Goal: Task Accomplishment & Management: Complete application form

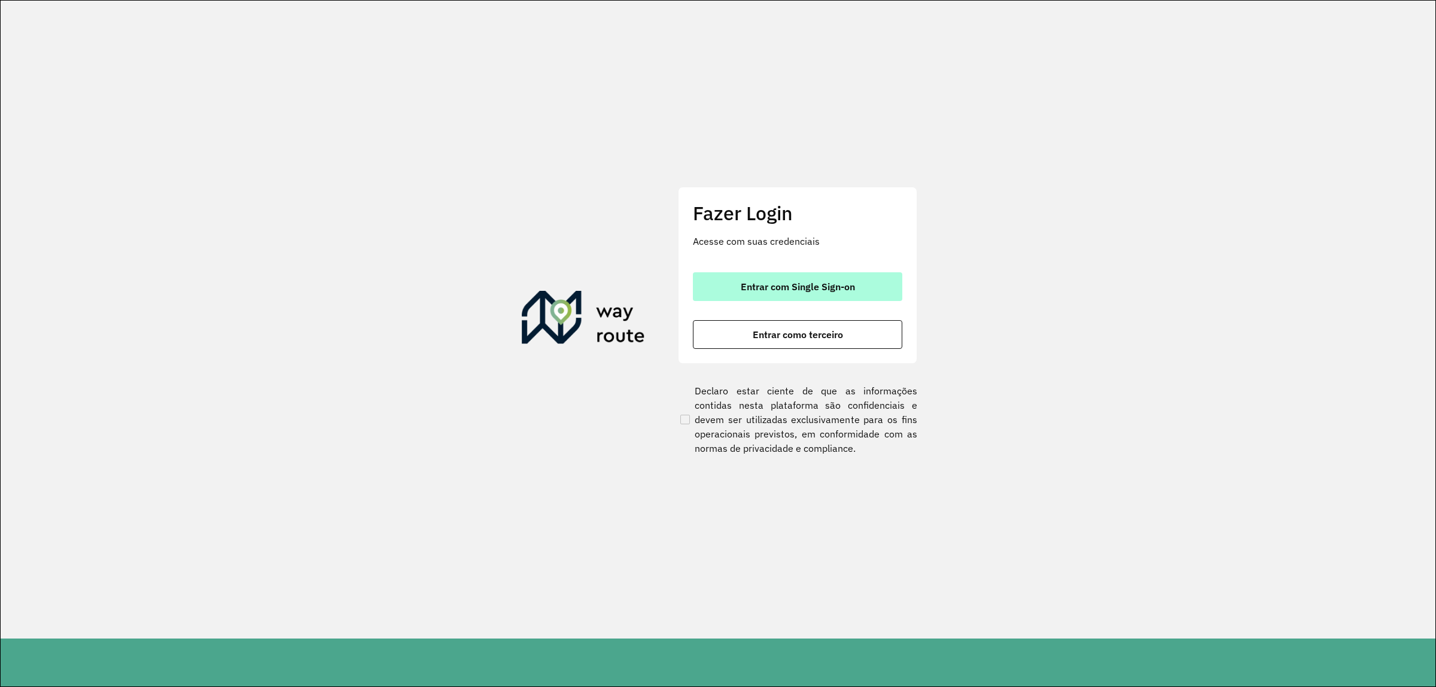
click at [807, 288] on span "Entrar com Single Sign-on" at bounding box center [798, 287] width 114 height 10
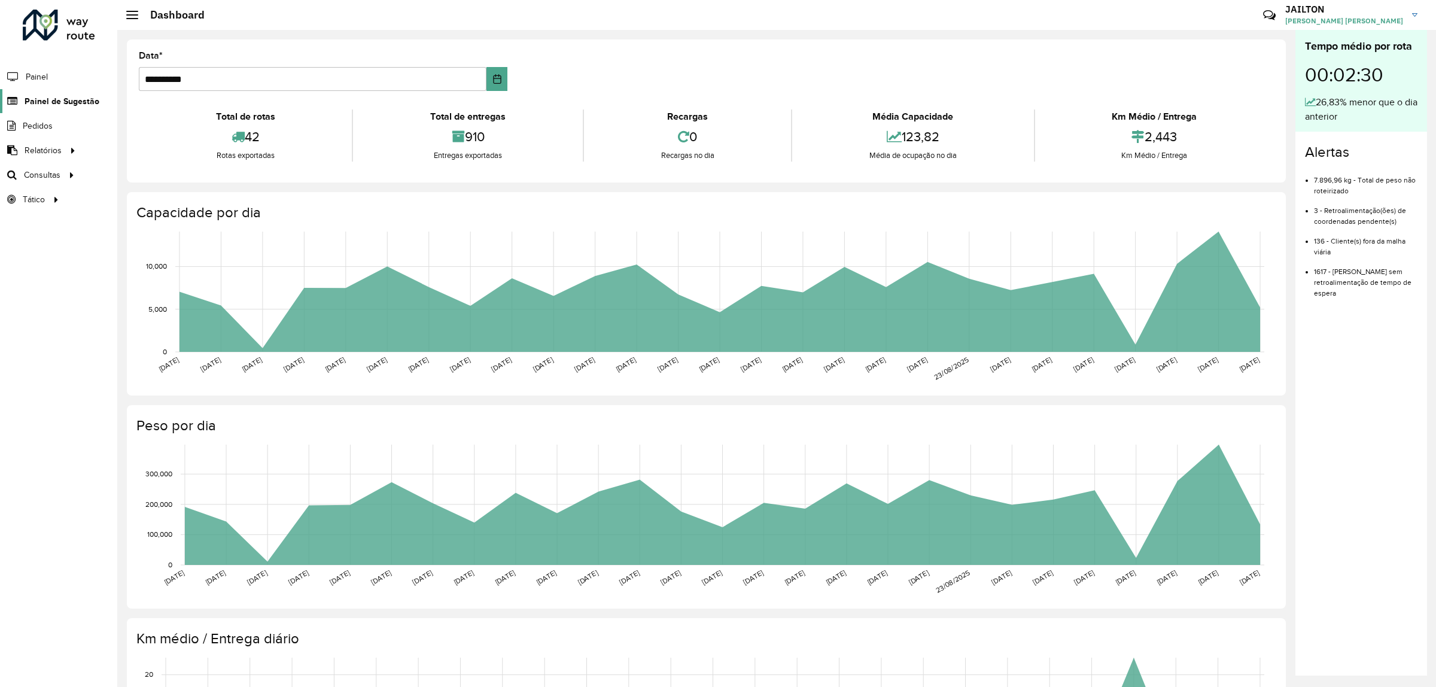
click at [51, 98] on span "Painel de Sugestão" at bounding box center [62, 101] width 75 height 13
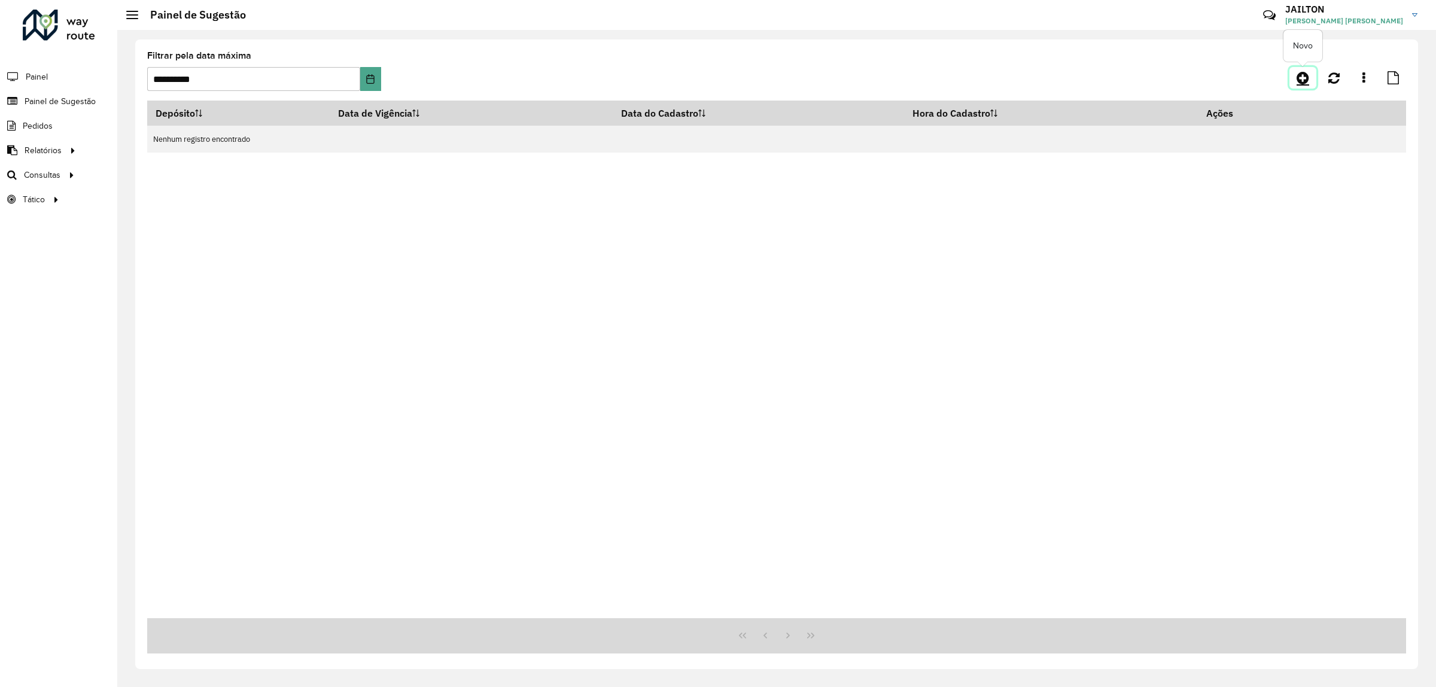
click at [1291, 75] on link at bounding box center [1302, 78] width 27 height 22
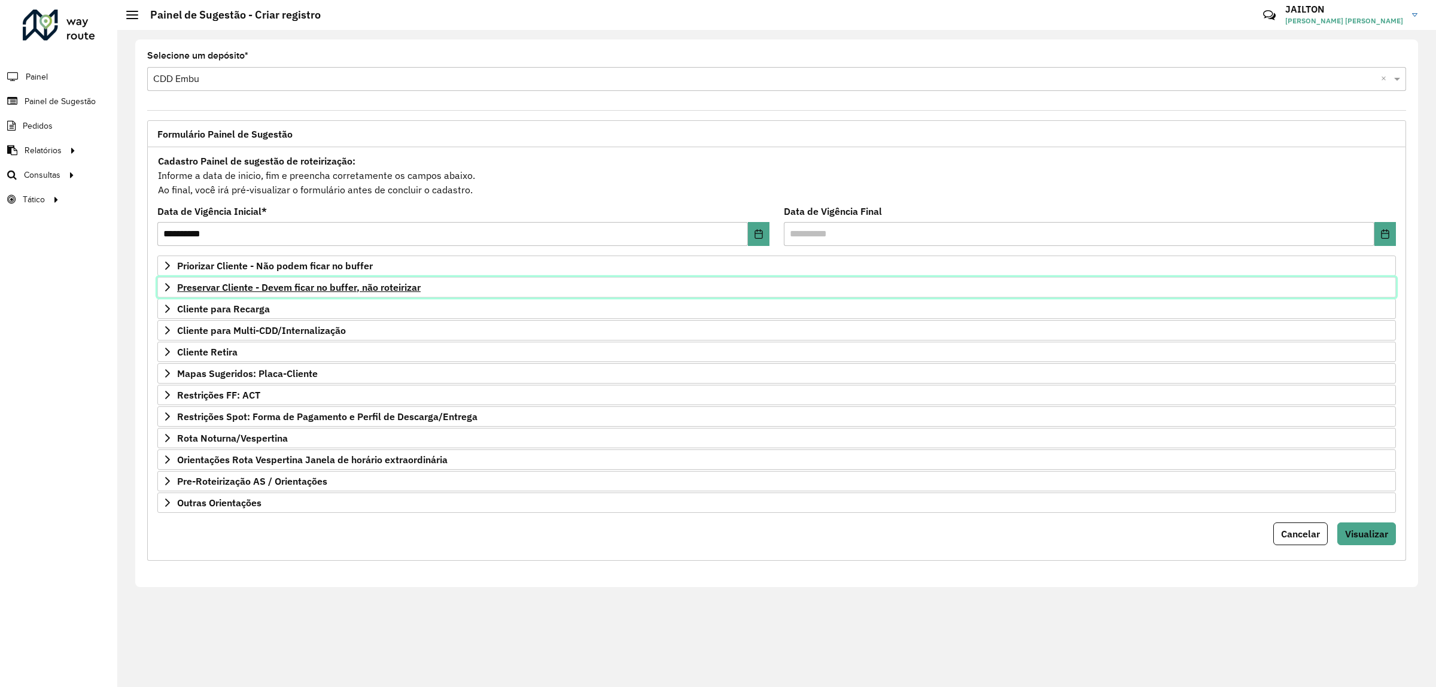
click at [353, 292] on span "Preservar Cliente - Devem ficar no buffer, não roteirizar" at bounding box center [299, 287] width 244 height 10
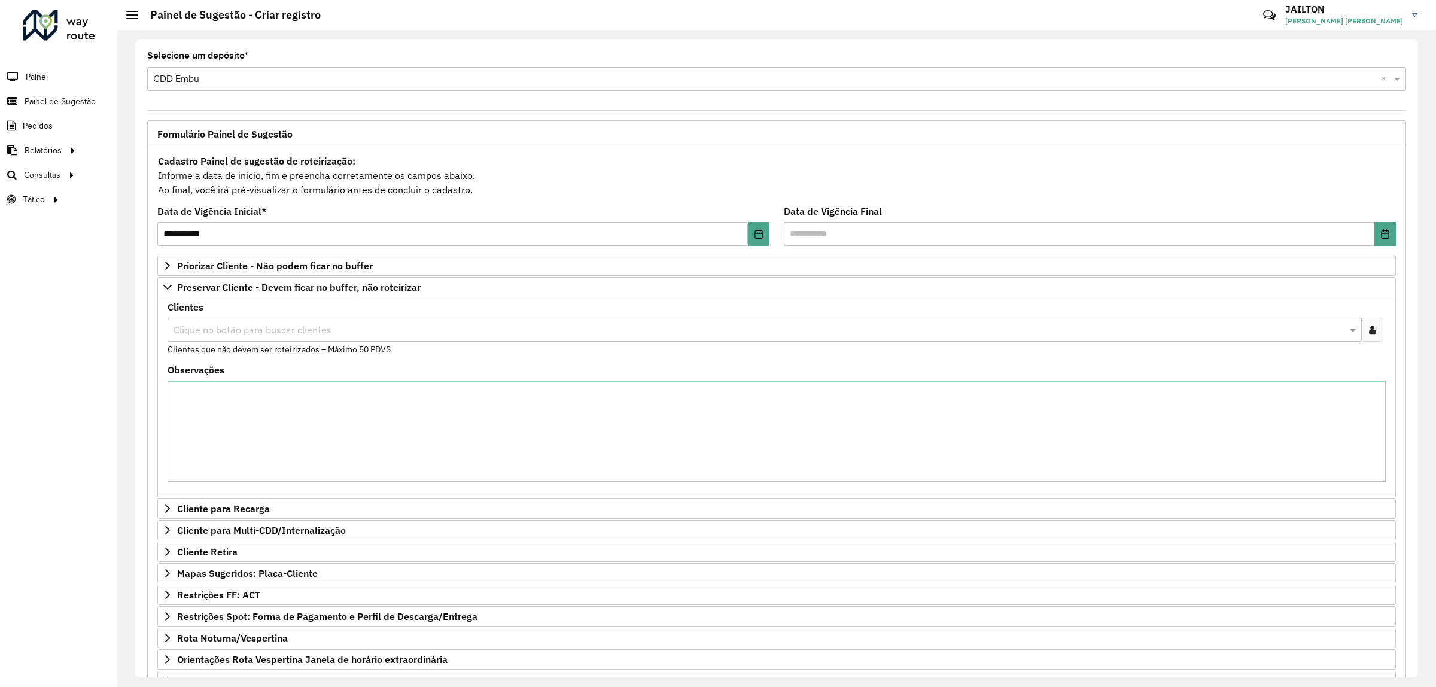
click at [329, 333] on input "text" at bounding box center [759, 330] width 1176 height 14
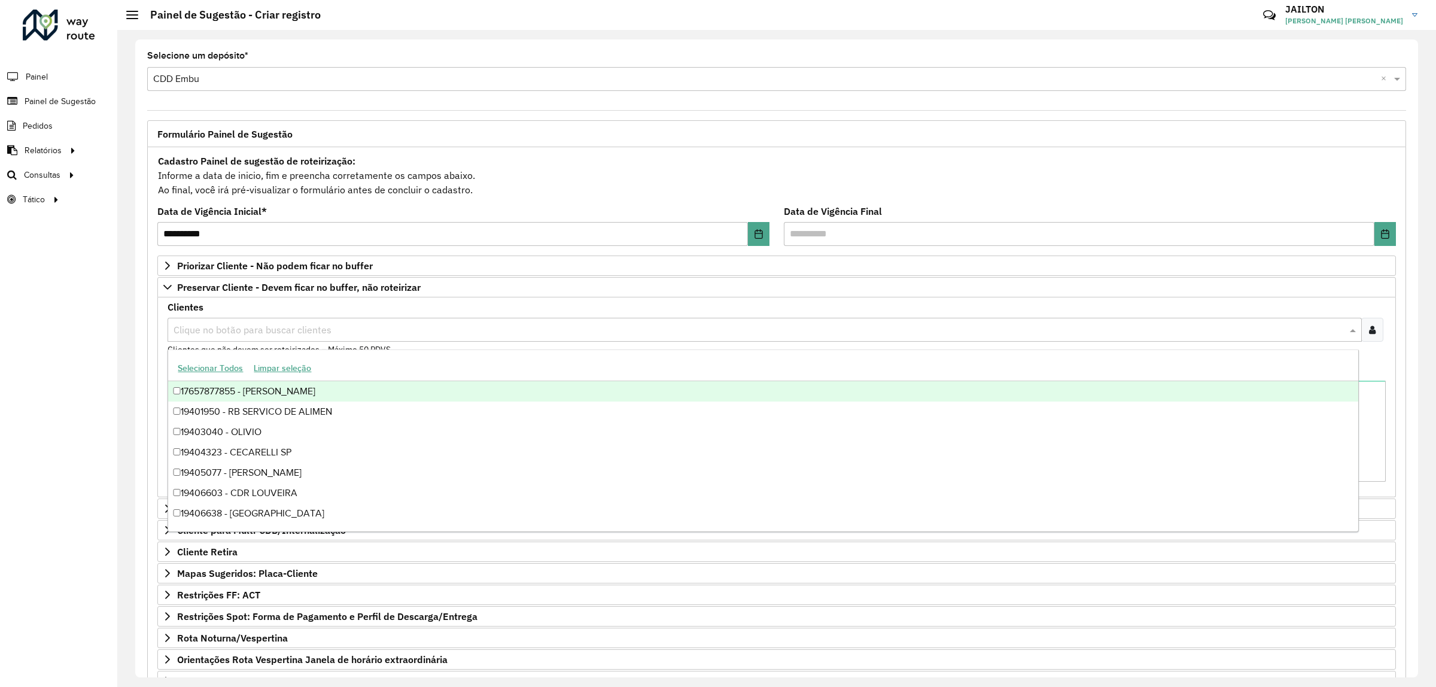
paste input "*****"
type input "*****"
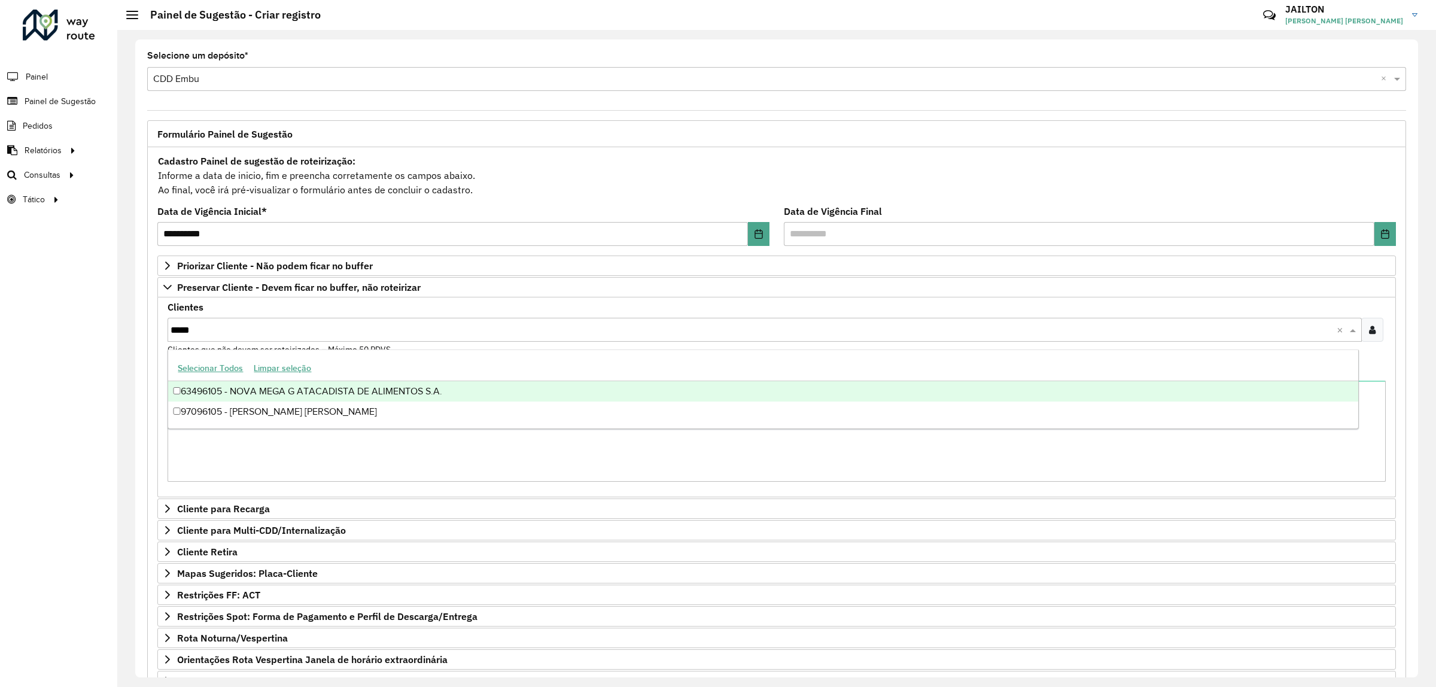
click at [350, 381] on div "Selecionar Todos Limpar seleção" at bounding box center [762, 368] width 1189 height 25
click at [363, 389] on div "63496105 - NOVA MEGA G ATACADISTA DE ALIMENTOS S.A." at bounding box center [762, 391] width 1189 height 20
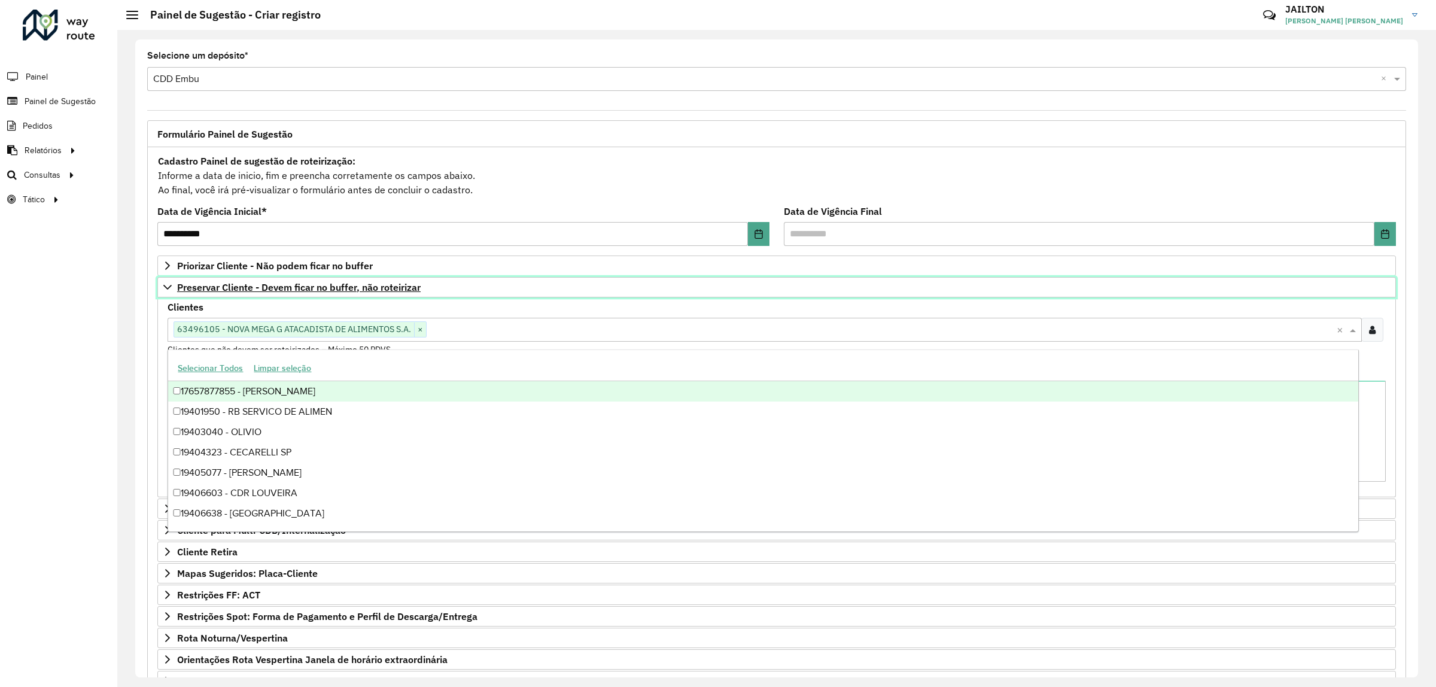
click at [464, 280] on link "Preservar Cliente - Devem ficar no buffer, não roteirizar" at bounding box center [776, 287] width 1239 height 20
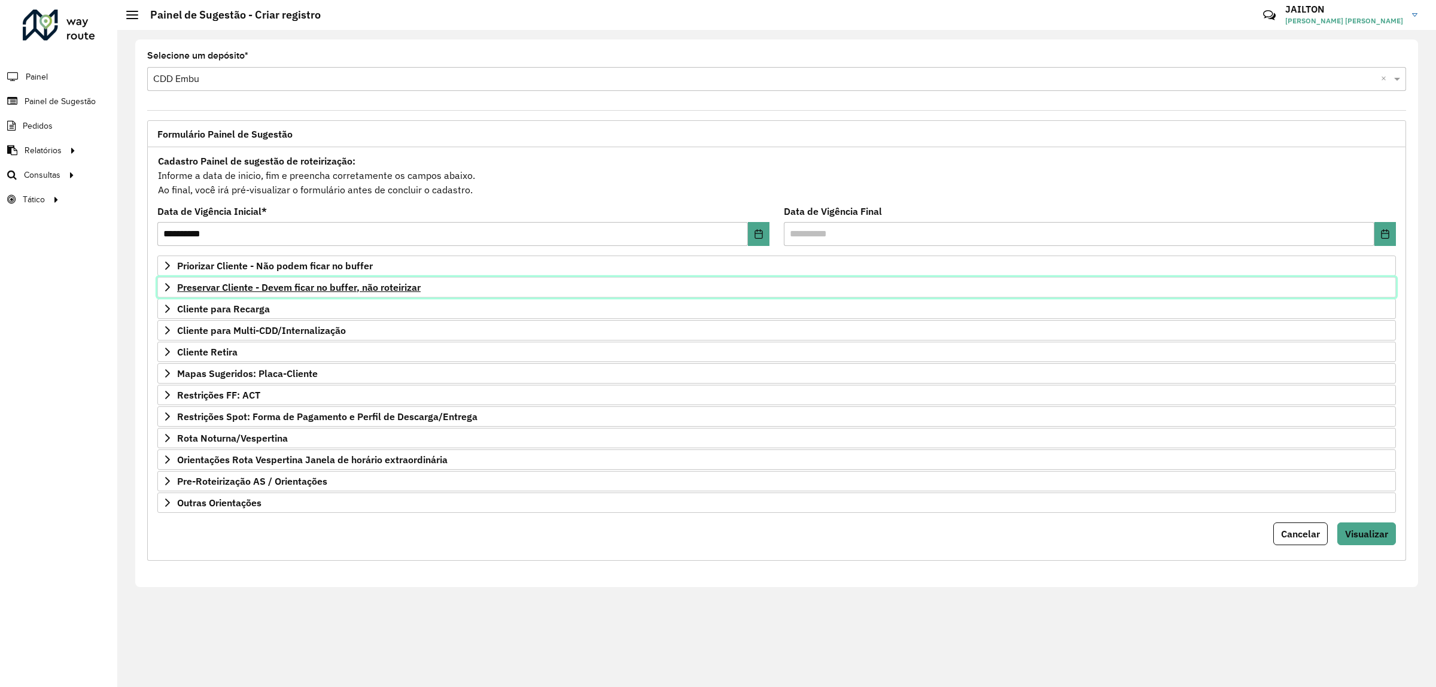
click at [404, 283] on span "Preservar Cliente - Devem ficar no buffer, não roteirizar" at bounding box center [299, 287] width 244 height 10
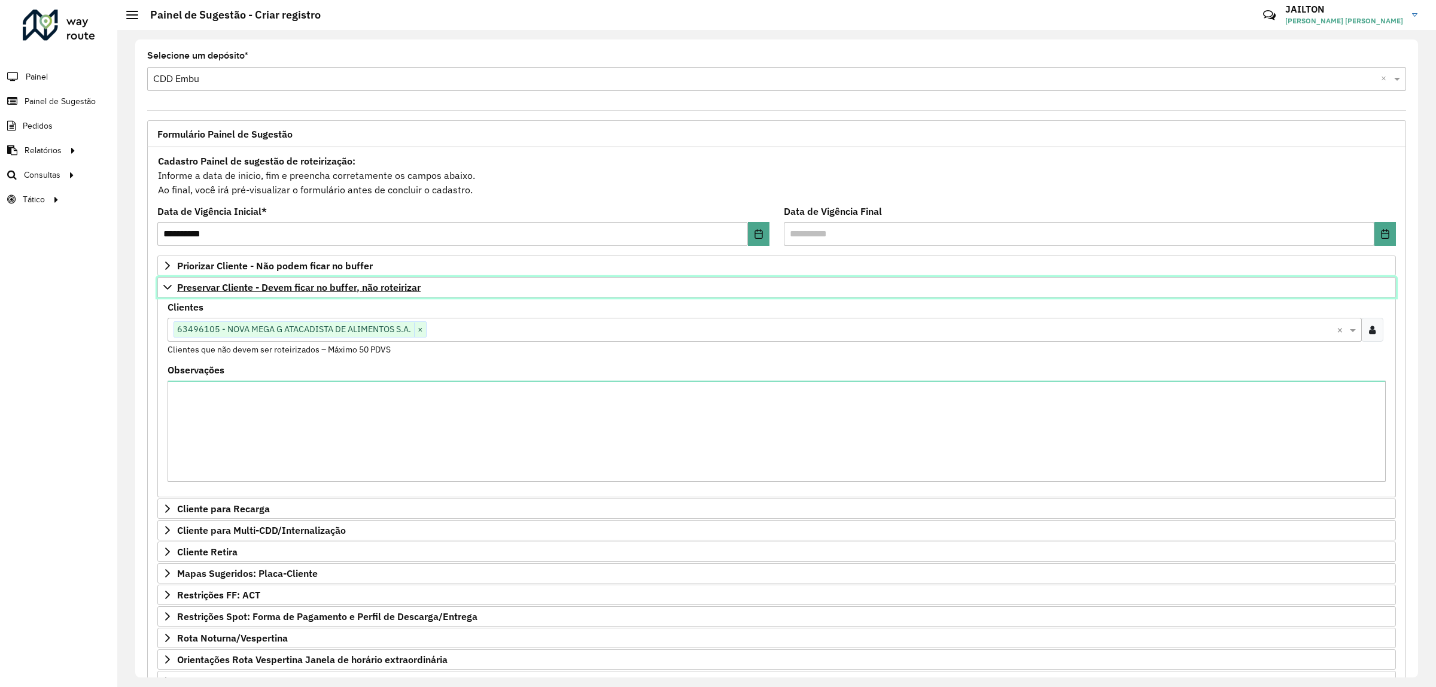
click at [404, 283] on span "Preservar Cliente - Devem ficar no buffer, não roteirizar" at bounding box center [299, 287] width 244 height 10
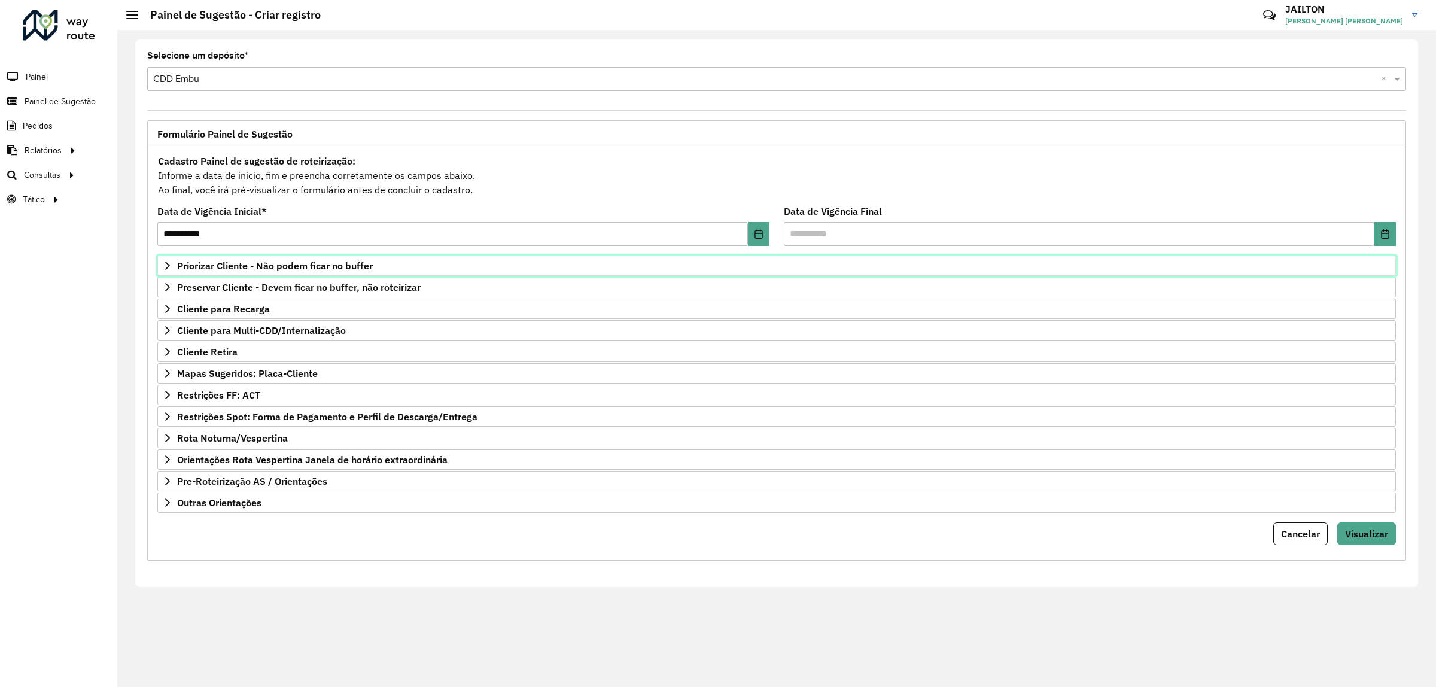
click at [291, 264] on span "Priorizar Cliente - Não podem ficar no buffer" at bounding box center [275, 266] width 196 height 10
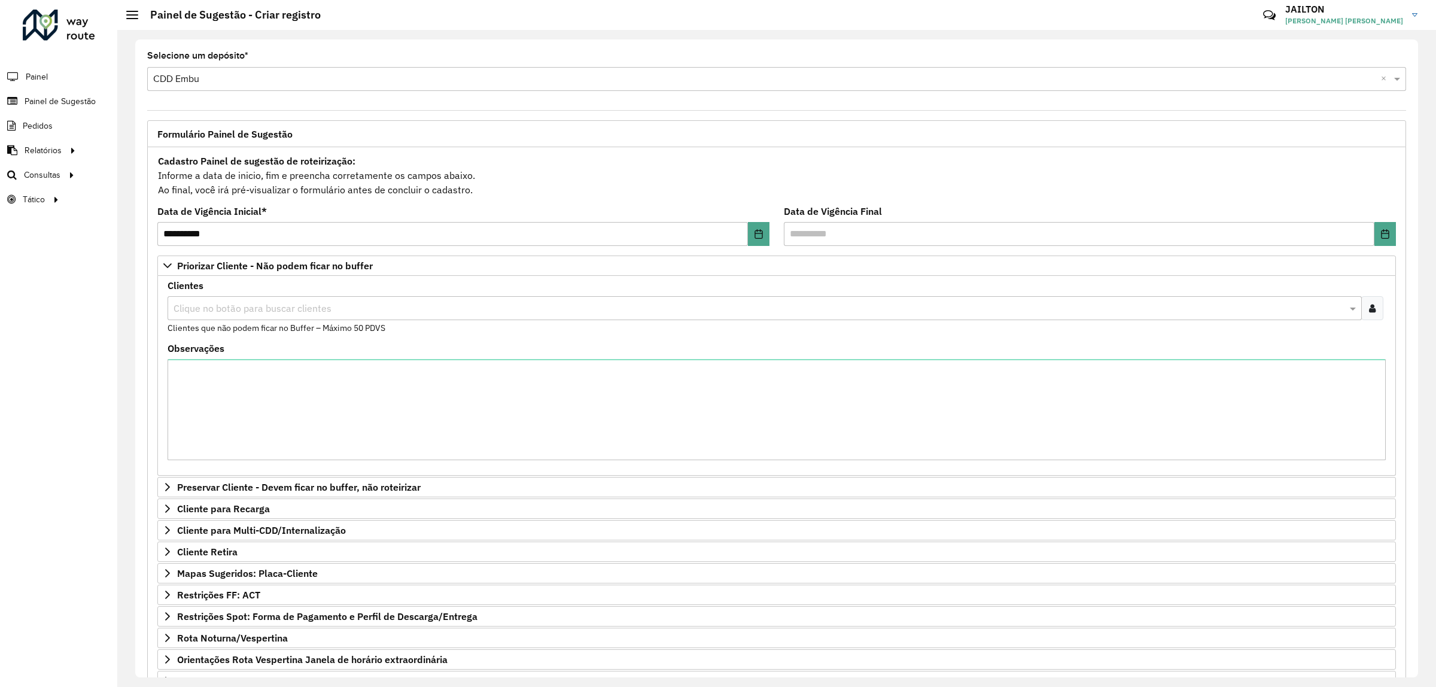
click at [229, 313] on input "text" at bounding box center [759, 309] width 1176 height 14
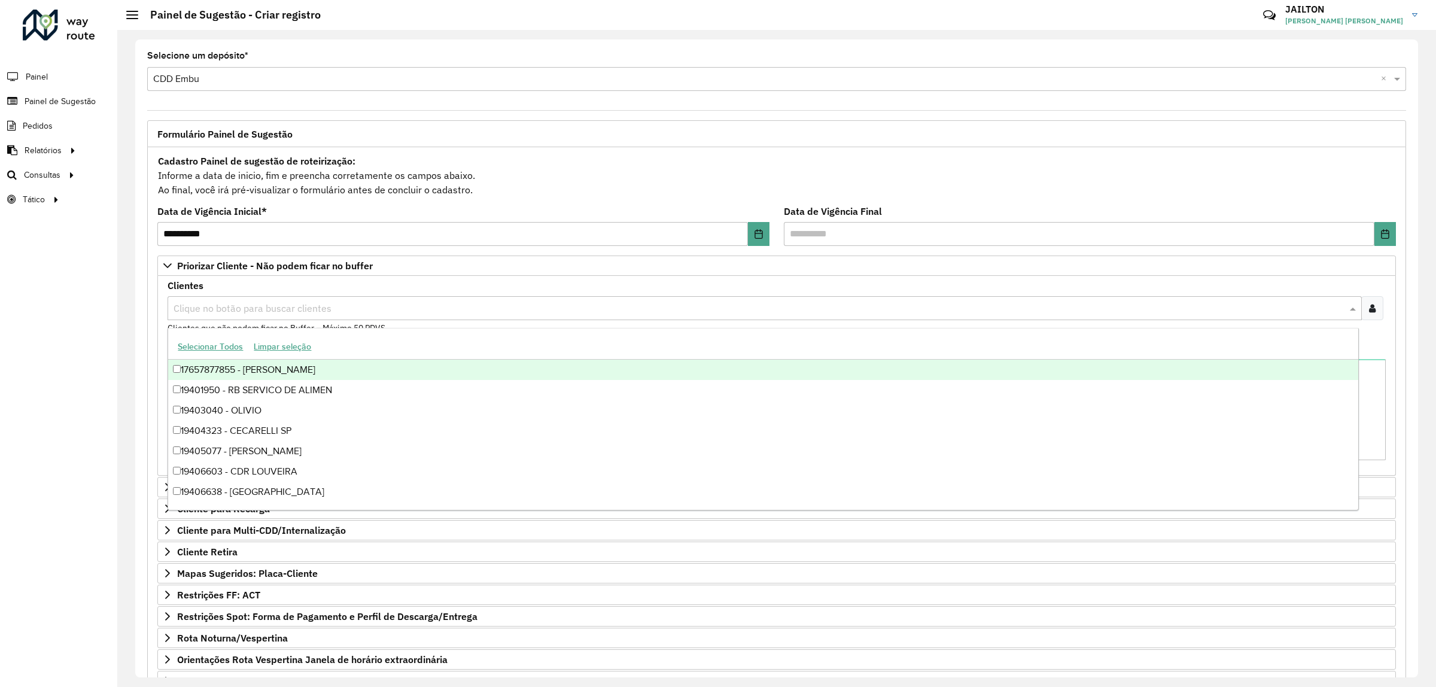
click at [1369, 305] on icon at bounding box center [1372, 308] width 7 height 10
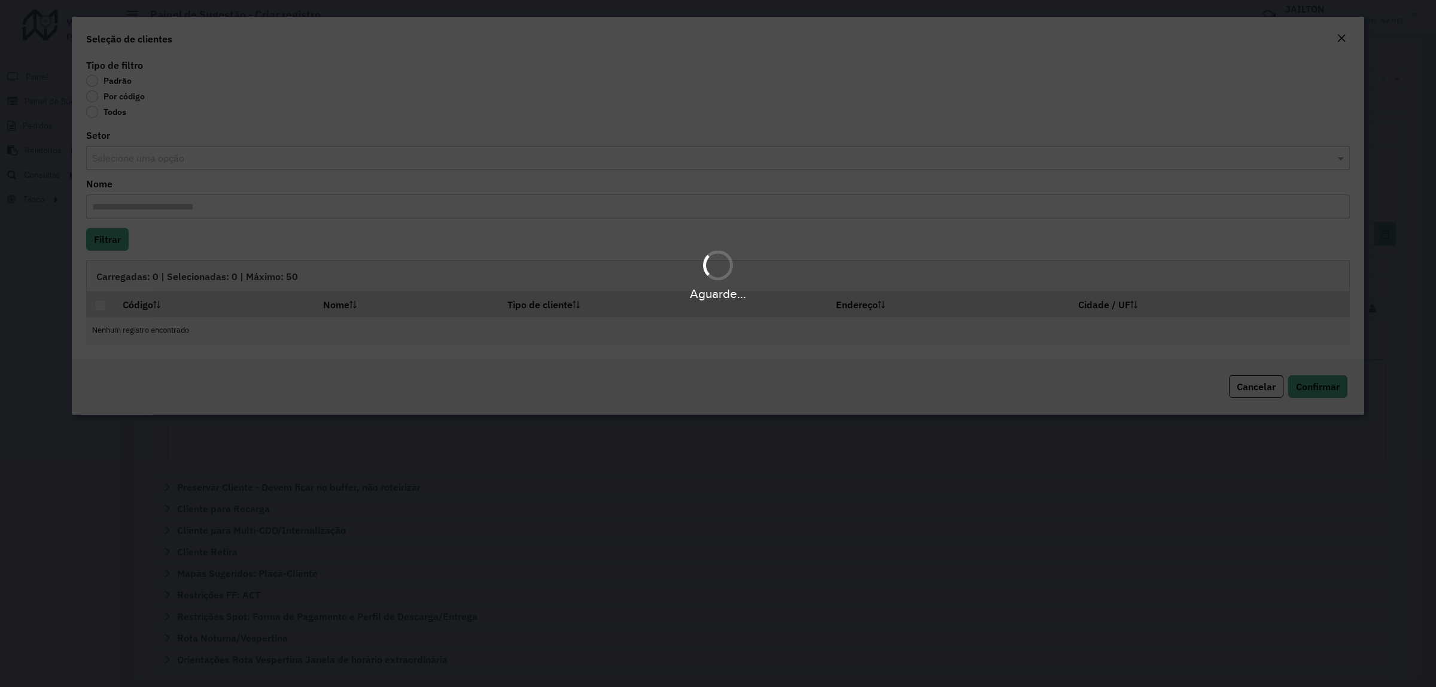
click at [121, 105] on div "Aguarde..." at bounding box center [718, 343] width 1436 height 687
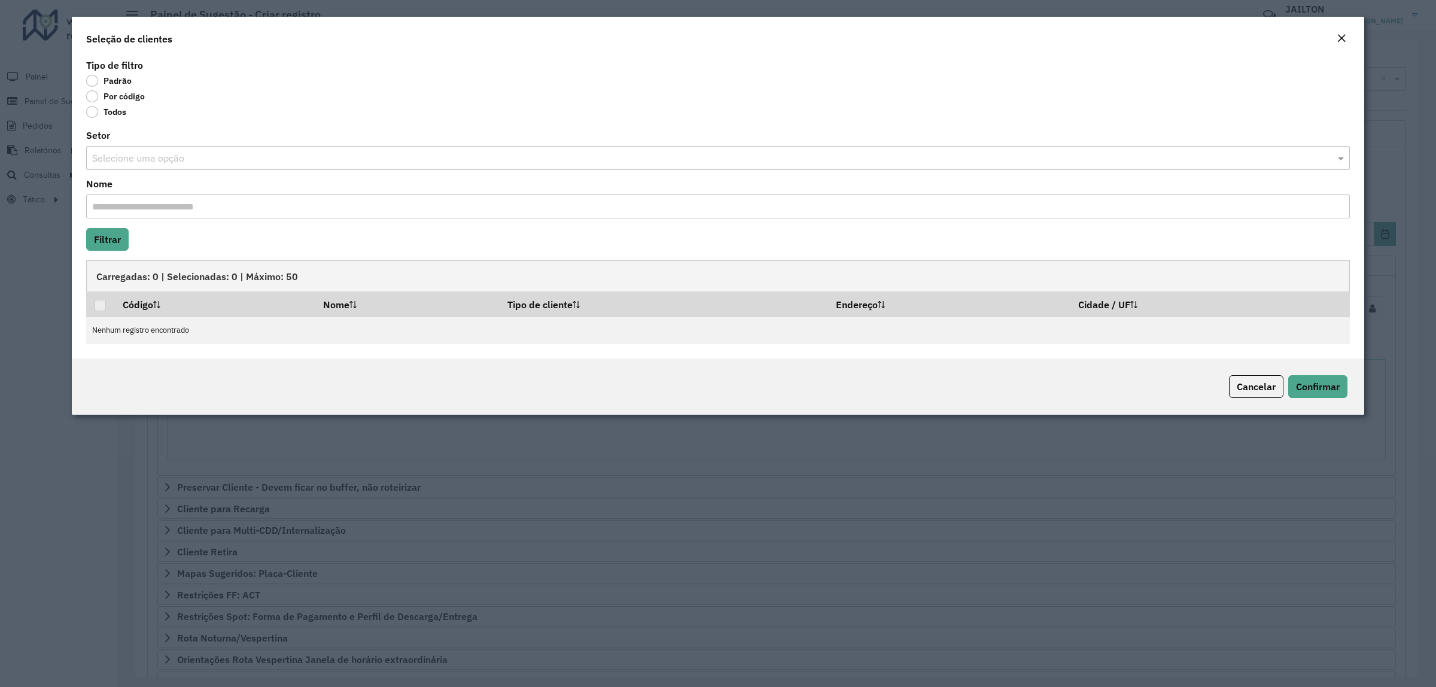
click at [126, 99] on label "Por código" at bounding box center [115, 96] width 59 height 12
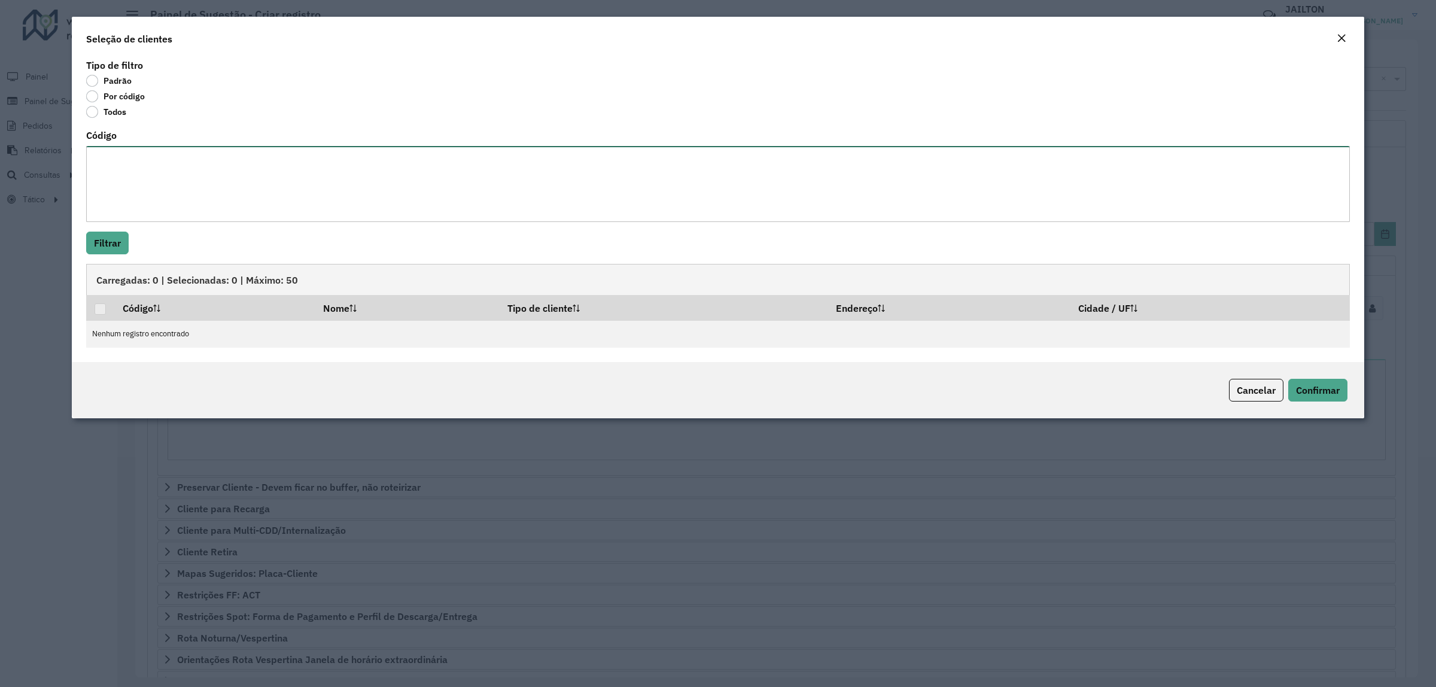
click at [165, 200] on textarea "Código" at bounding box center [718, 184] width 1264 height 76
paste textarea "***** *****"
type textarea "***** *****"
click at [96, 242] on button "Filtrar" at bounding box center [107, 243] width 42 height 23
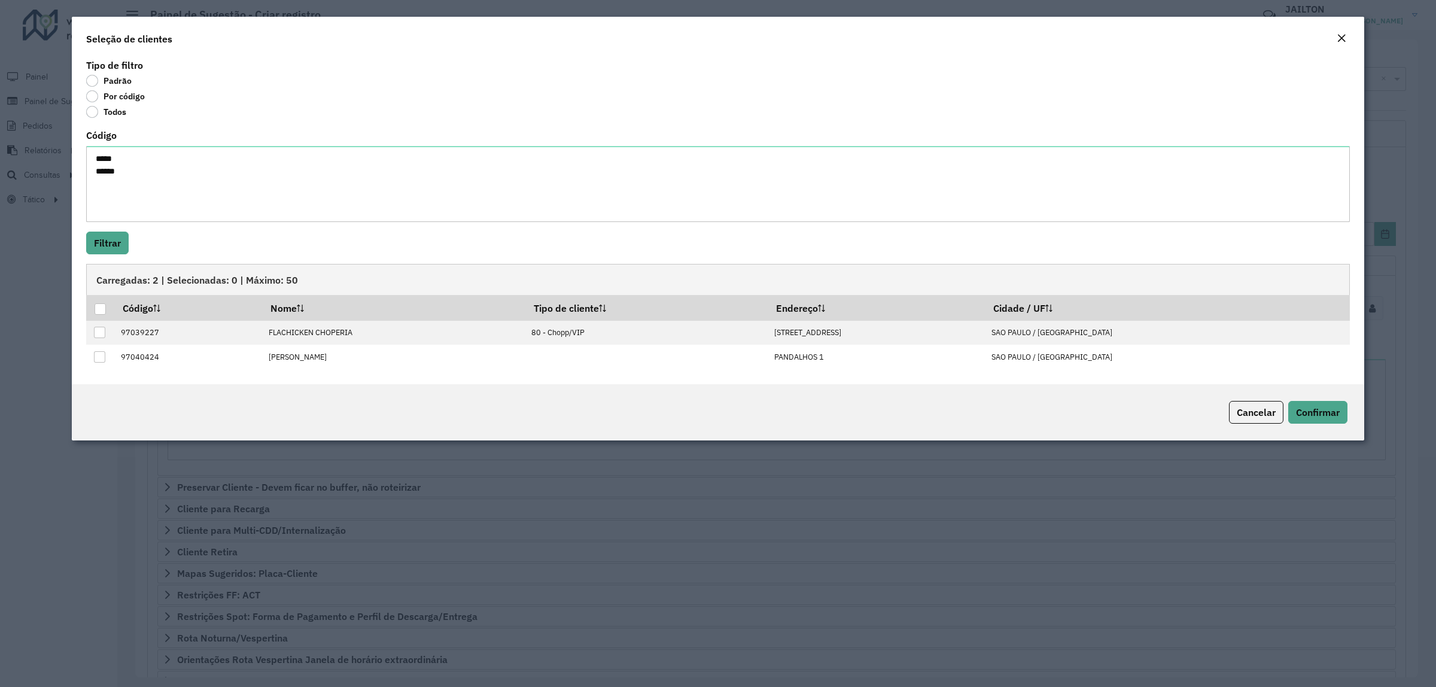
click at [101, 294] on div "Carregadas: 2 | Selecionadas: 0 | Máximo: 50" at bounding box center [718, 279] width 1264 height 31
click at [101, 306] on div at bounding box center [100, 308] width 11 height 11
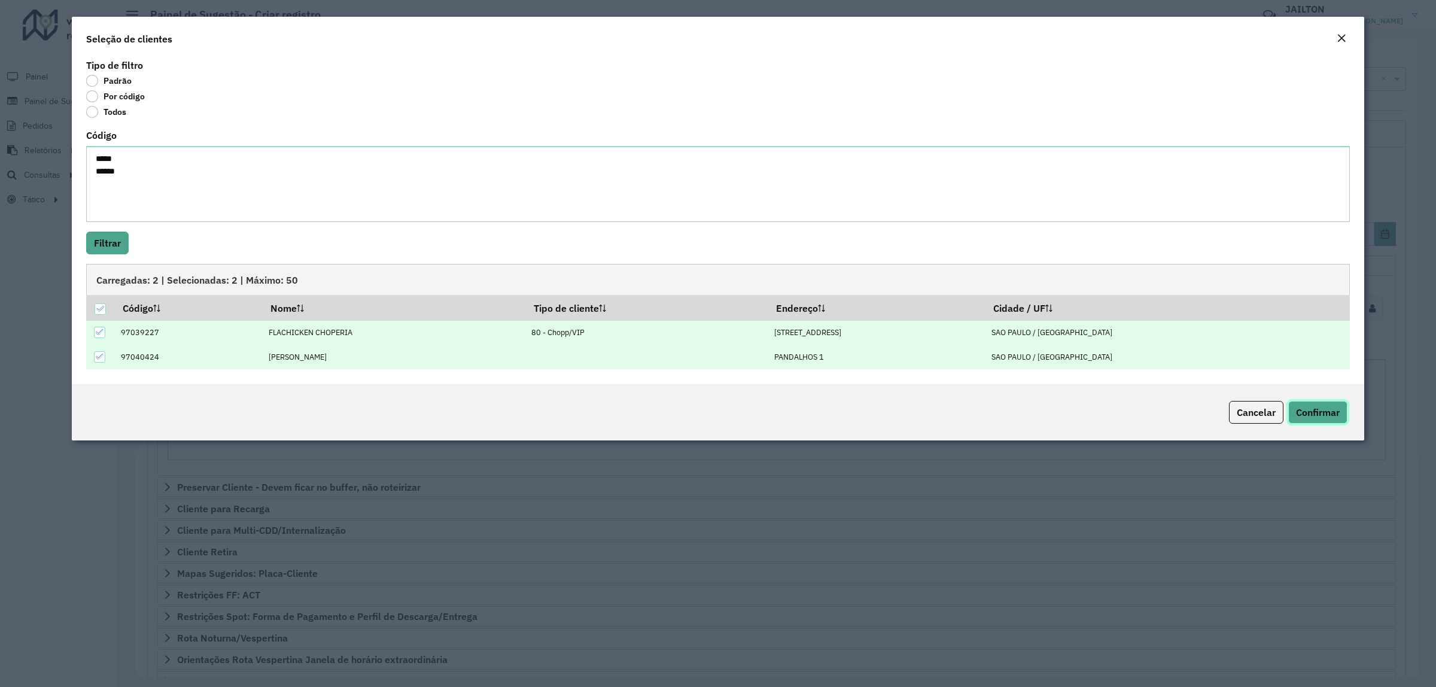
click at [1326, 409] on span "Confirmar" at bounding box center [1318, 412] width 44 height 12
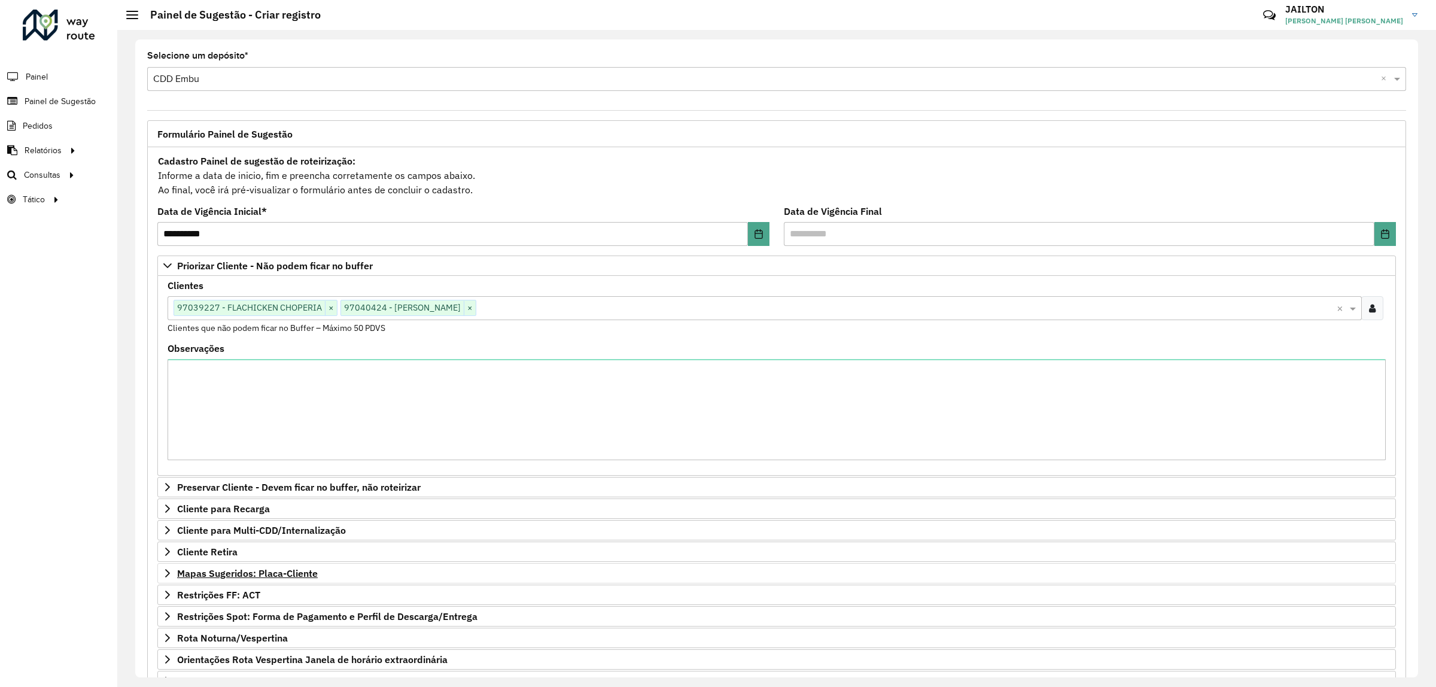
scroll to position [115, 0]
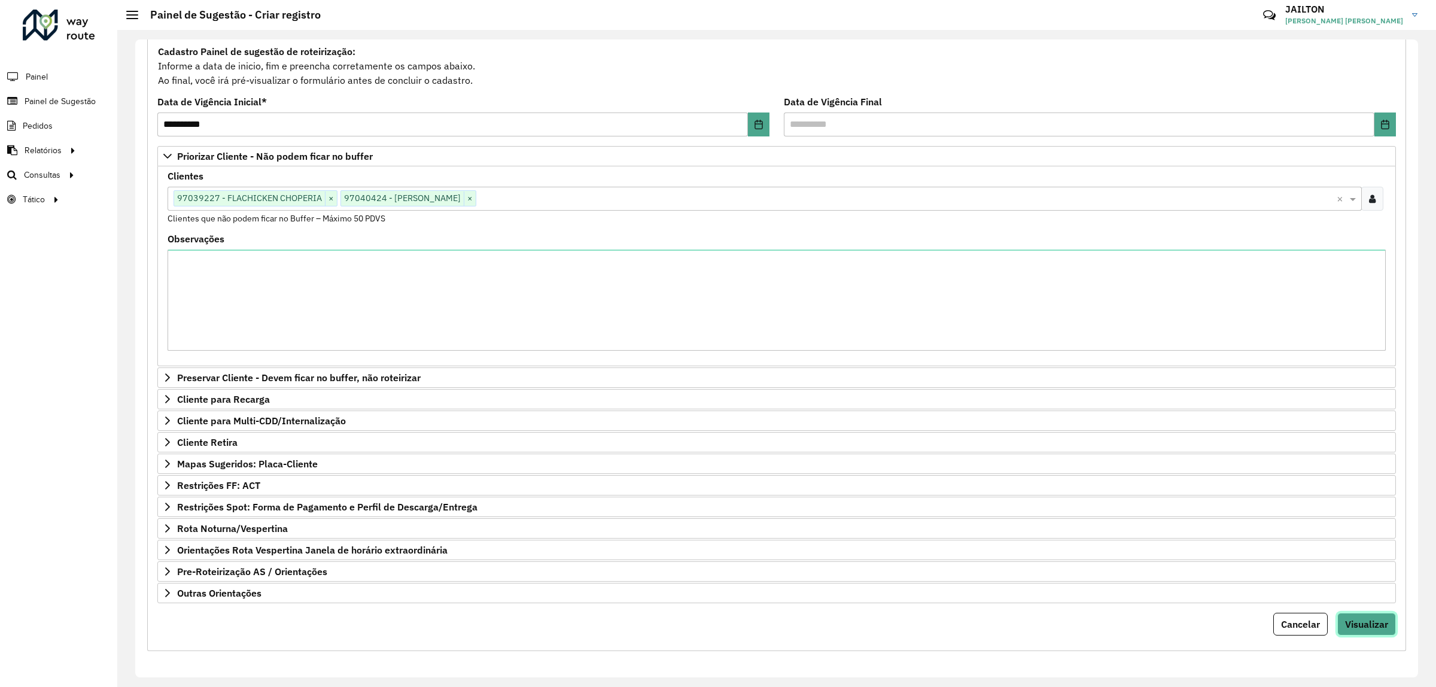
click at [1374, 623] on span "Visualizar" at bounding box center [1366, 624] width 43 height 12
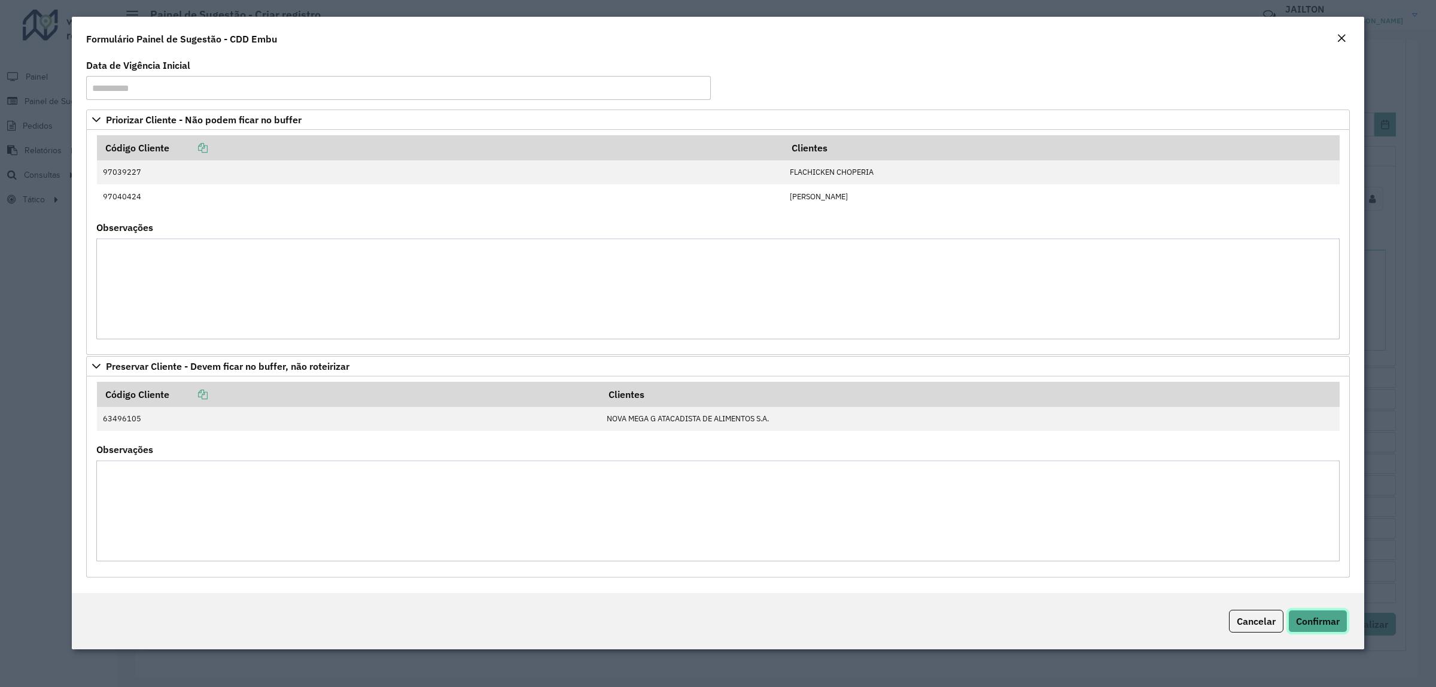
click at [1311, 620] on span "Confirmar" at bounding box center [1318, 621] width 44 height 12
